Goal: Task Accomplishment & Management: Use online tool/utility

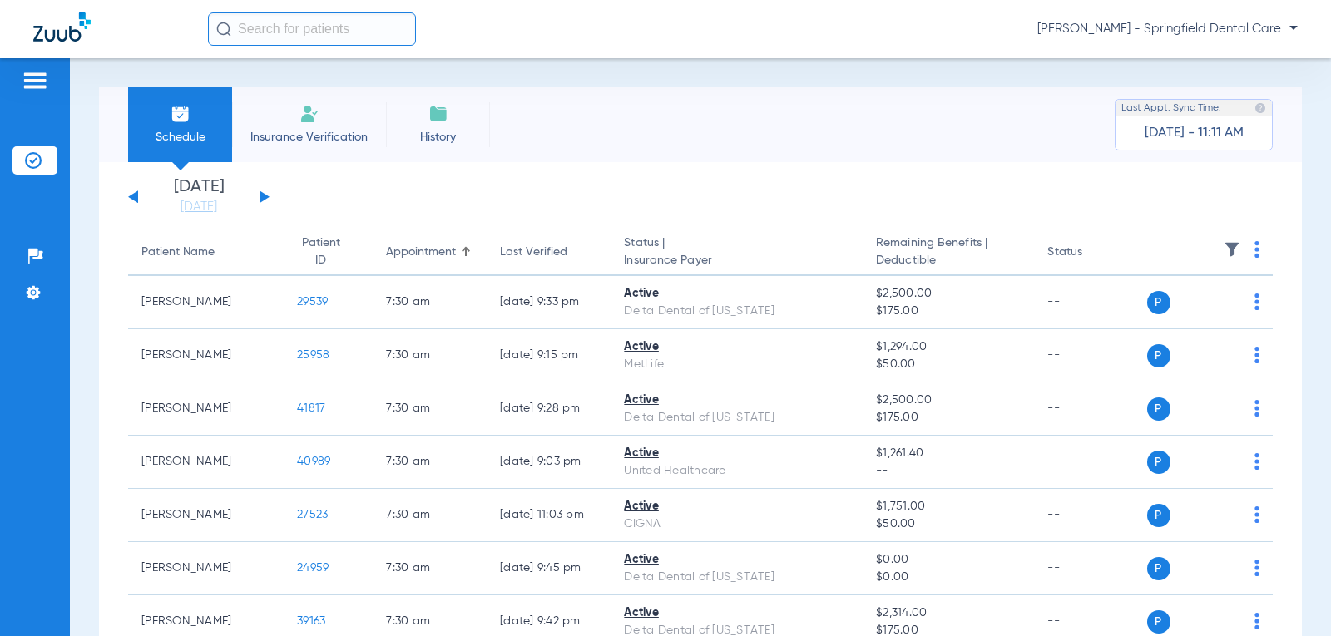
click at [358, 136] on span "Insurance Verification" at bounding box center [309, 137] width 129 height 17
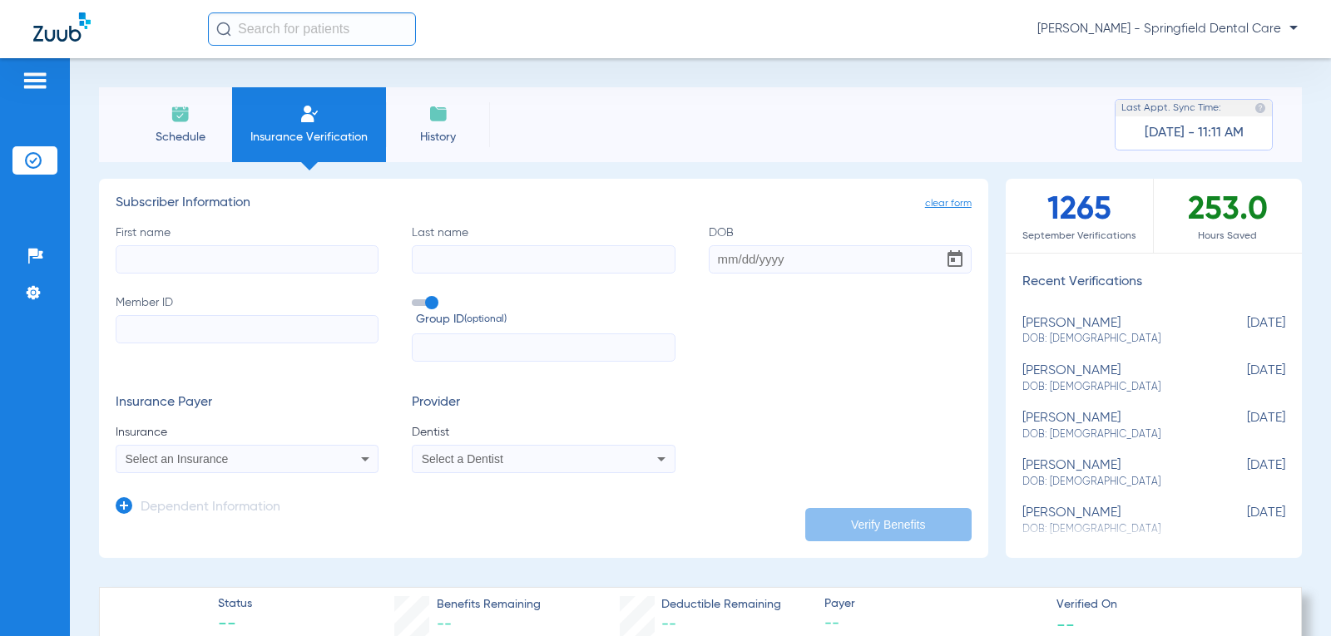
click at [295, 254] on input "First name" at bounding box center [247, 259] width 263 height 28
type input "[PERSON_NAME]"
type input "White"
click at [714, 260] on input "DOB" at bounding box center [840, 259] width 263 height 28
type input "[DATE]"
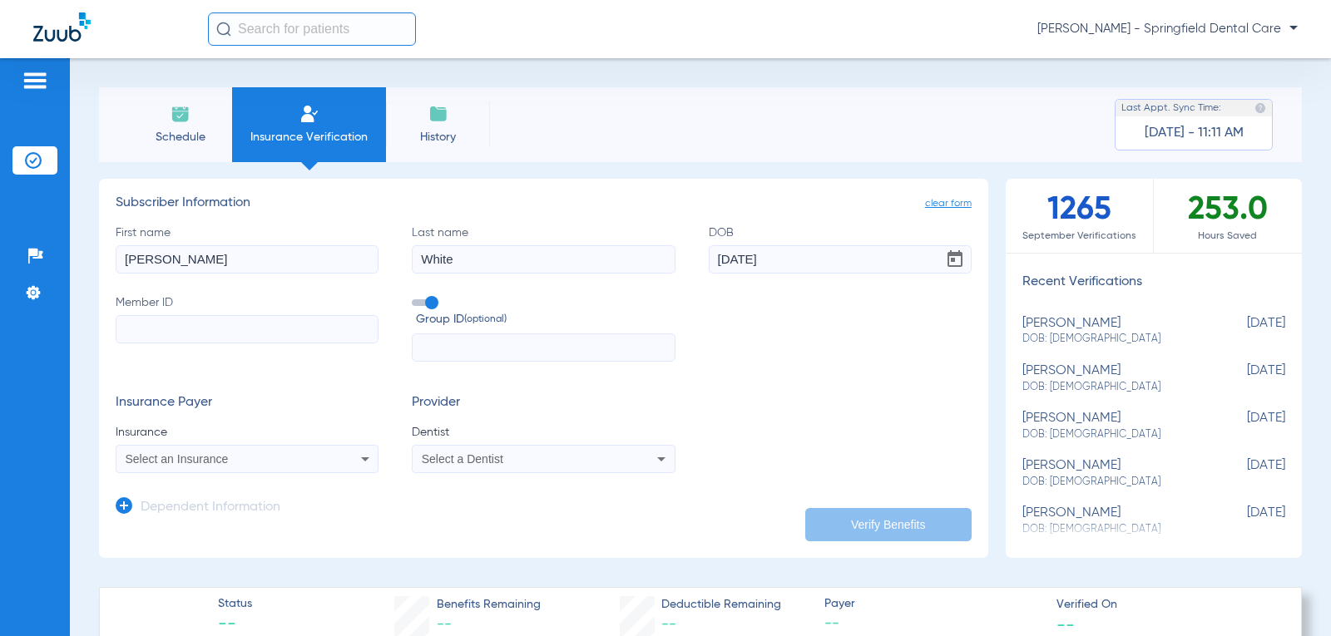
click at [276, 320] on input "Member ID" at bounding box center [247, 329] width 263 height 28
type input "W252831118"
click at [355, 467] on icon at bounding box center [365, 459] width 20 height 20
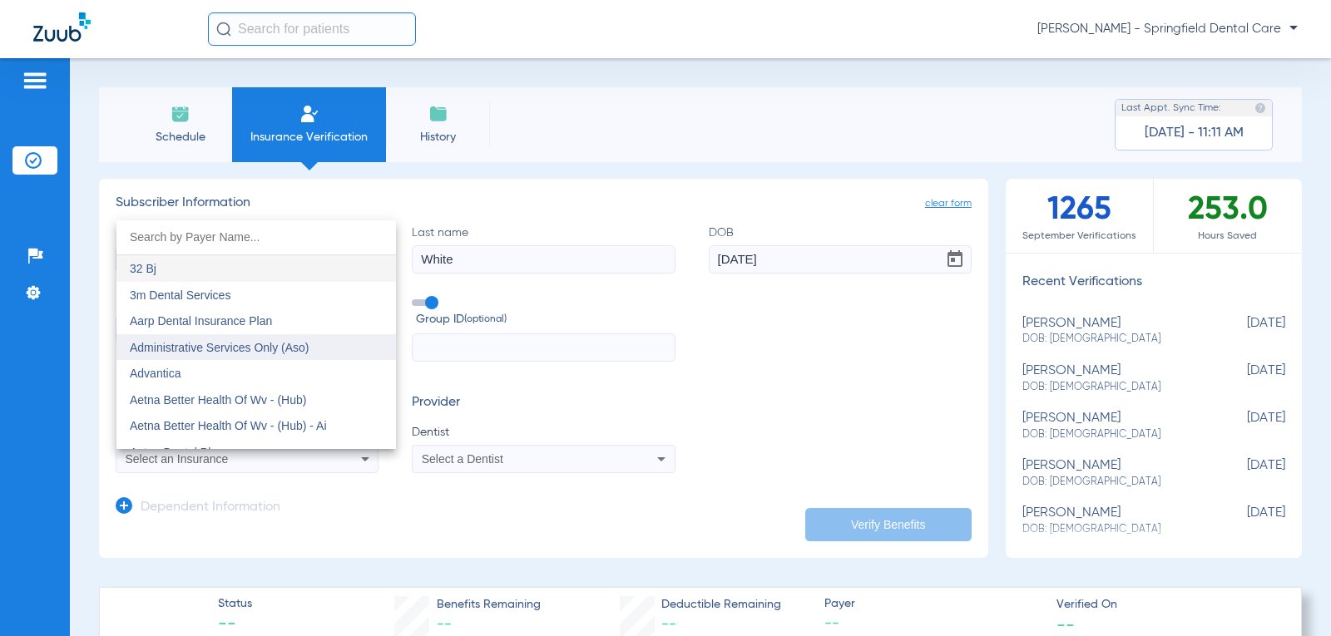
scroll to position [83, 0]
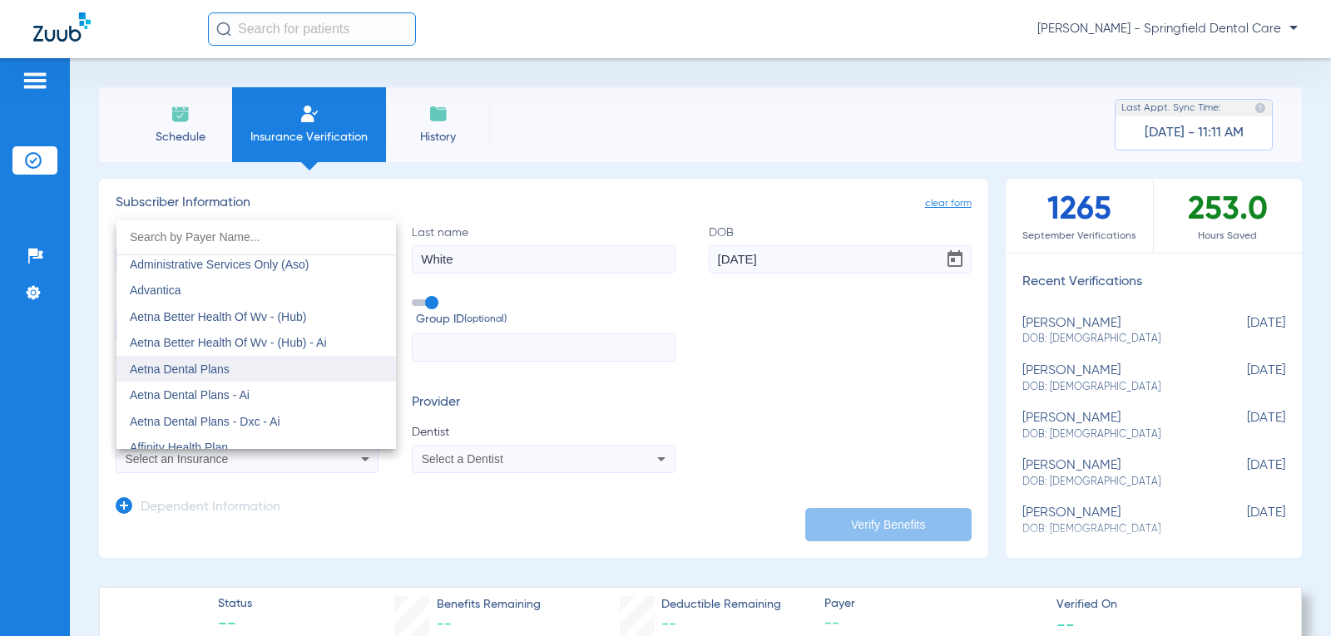
click at [268, 367] on mat-option "Aetna Dental Plans" at bounding box center [255, 369] width 279 height 27
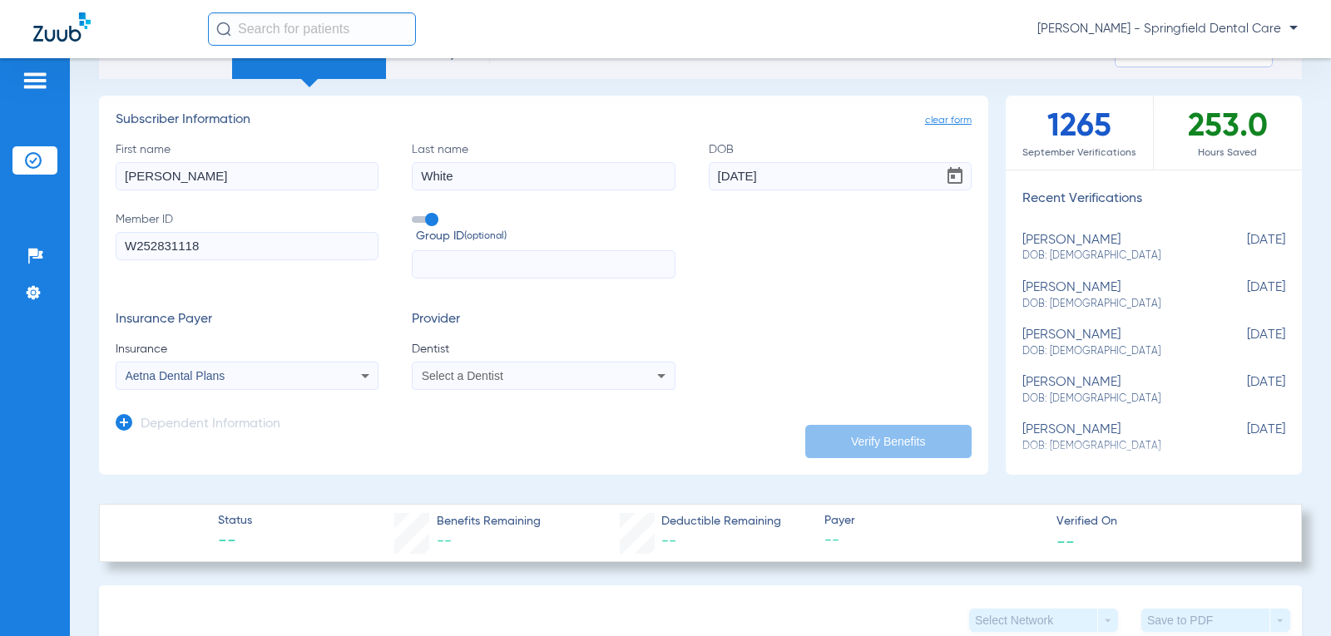
click at [538, 373] on div "Select a Dentist" at bounding box center [519, 376] width 195 height 12
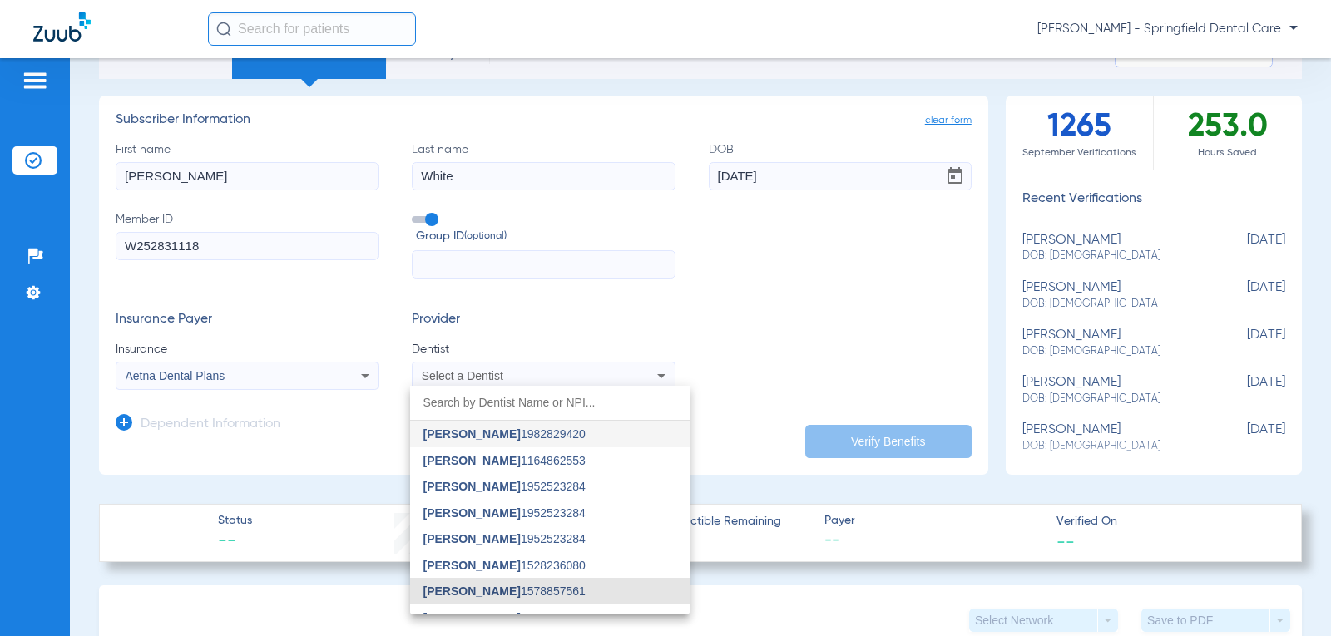
drag, startPoint x: 575, startPoint y: 593, endPoint x: 752, endPoint y: 505, distance: 197.9
click at [576, 593] on mat-option "[PERSON_NAME] 1578857561" at bounding box center [549, 591] width 279 height 27
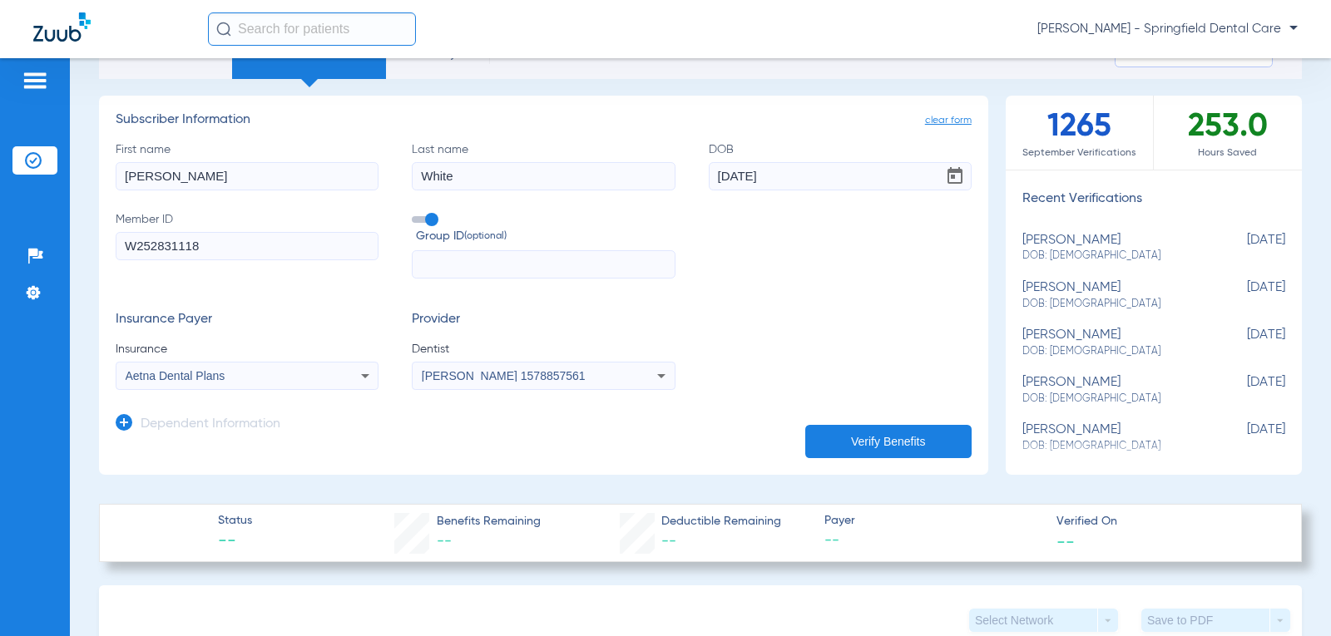
click at [851, 442] on button "Verify Benefits" at bounding box center [888, 441] width 166 height 33
